Goal: Complete application form

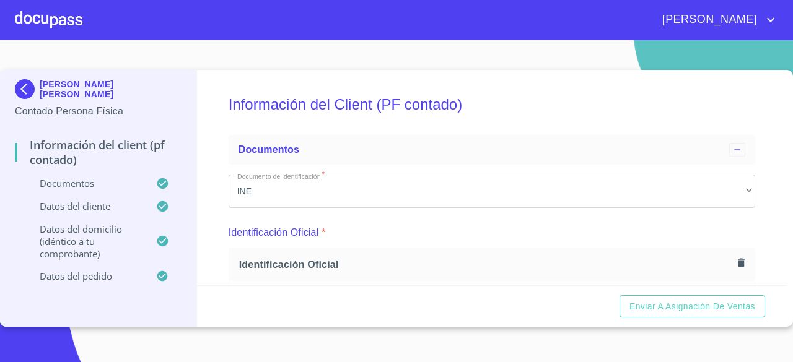
scroll to position [3791, 0]
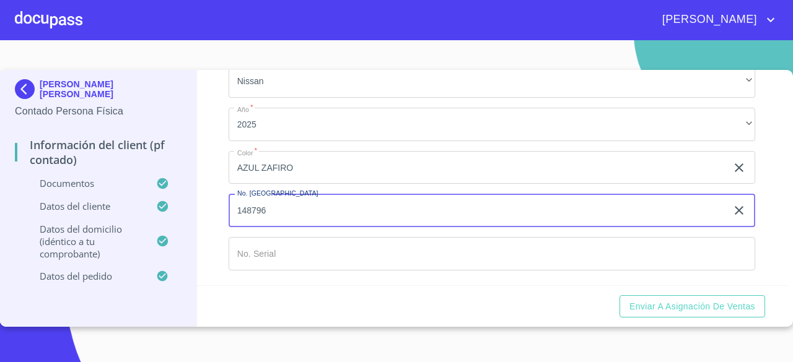
type input "148796"
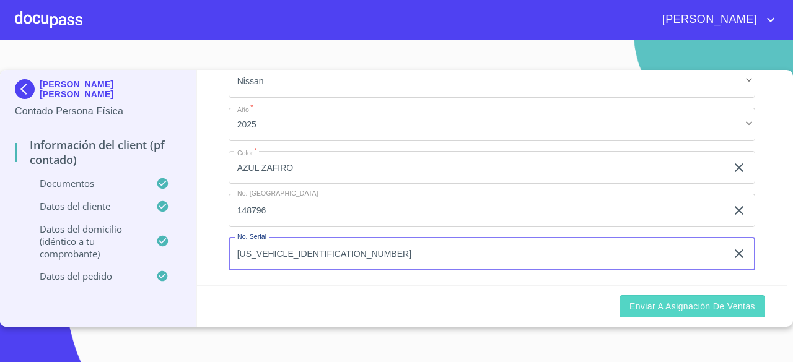
type input "[US_VEHICLE_IDENTIFICATION_NUMBER]"
click at [695, 300] on span "Enviar a Asignación de Ventas" at bounding box center [692, 306] width 126 height 15
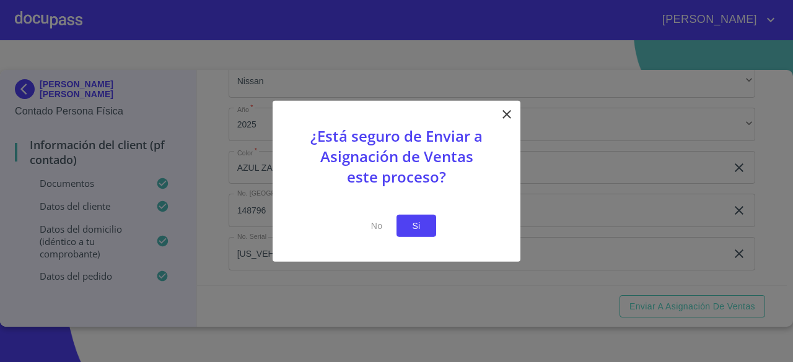
click at [421, 228] on span "Si" at bounding box center [416, 225] width 20 height 15
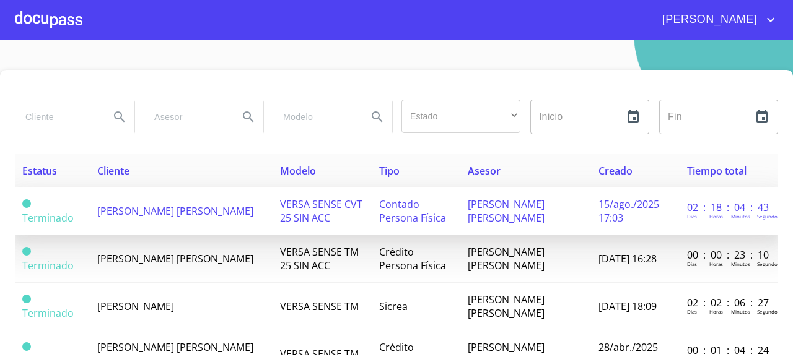
click at [114, 205] on span "[PERSON_NAME] [PERSON_NAME]" at bounding box center [175, 211] width 156 height 14
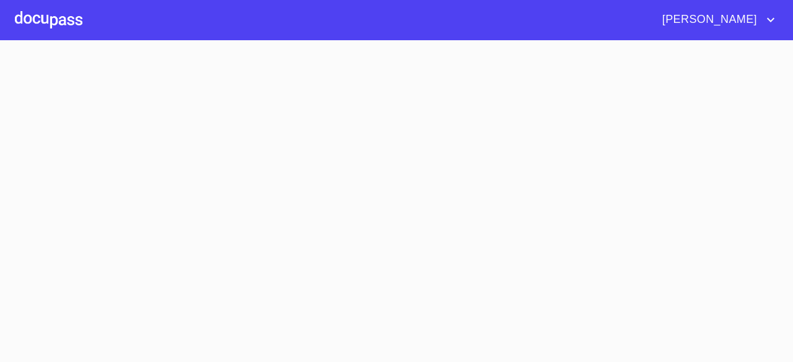
click at [114, 205] on section at bounding box center [396, 201] width 793 height 322
